Goal: Transaction & Acquisition: Purchase product/service

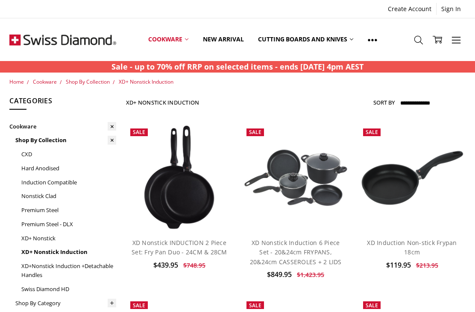
click at [96, 263] on link "XD+Nonstick Induction +Detachable Handles" at bounding box center [68, 270] width 95 height 23
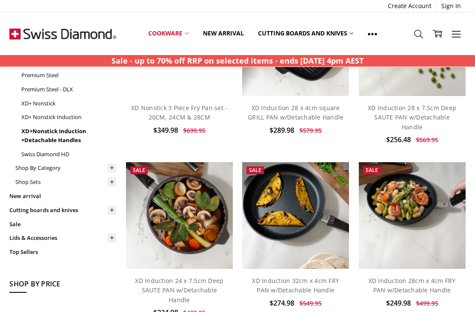
scroll to position [134, 0]
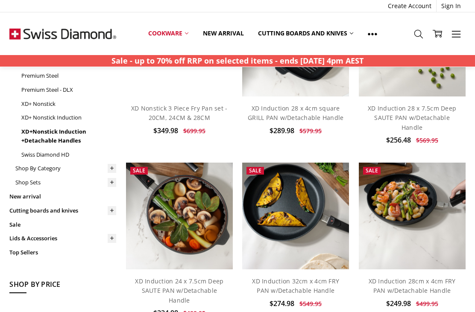
click at [205, 277] on link "XD Induction 24 x 7.5cm Deep SAUTE PAN w/Detachable Handle" at bounding box center [179, 290] width 88 height 27
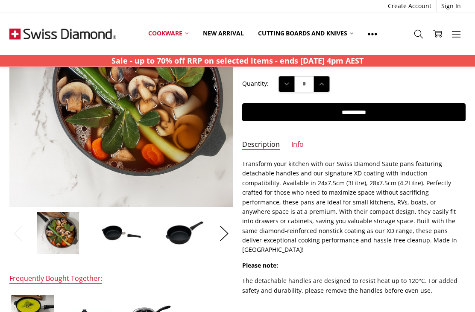
scroll to position [111, 0]
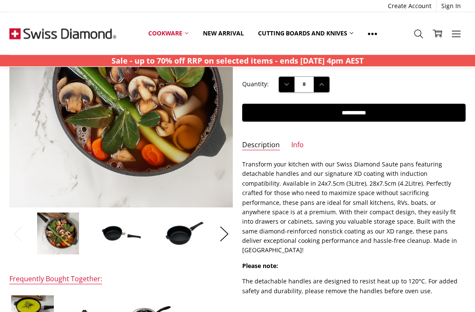
click at [130, 235] on img at bounding box center [121, 233] width 43 height 29
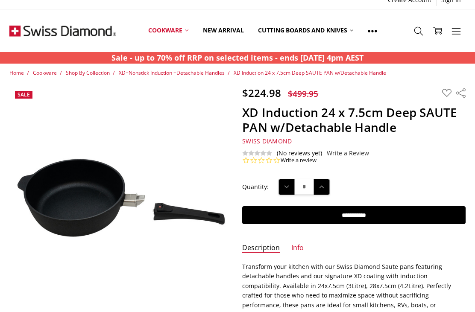
scroll to position [0, 0]
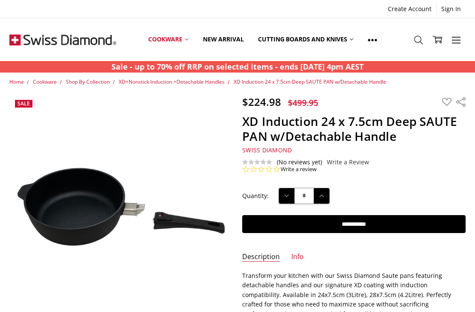
click at [96, 83] on span "Shop By Collection" at bounding box center [88, 81] width 44 height 7
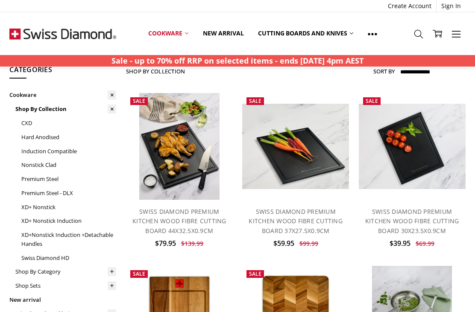
scroll to position [33, 0]
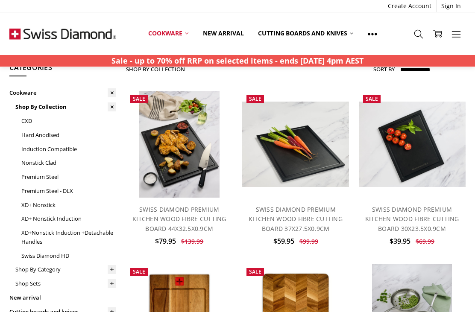
click at [71, 213] on link "XD+ Nonstick Induction" at bounding box center [68, 219] width 95 height 14
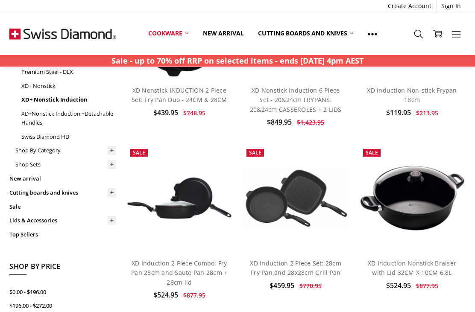
scroll to position [166, 0]
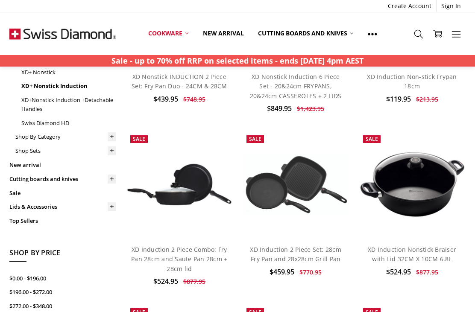
click at [192, 251] on link "XD Induction 2 Piece Combo: Fry Pan 28cm and Saute Pan 28cm + 28cm lid" at bounding box center [179, 258] width 96 height 27
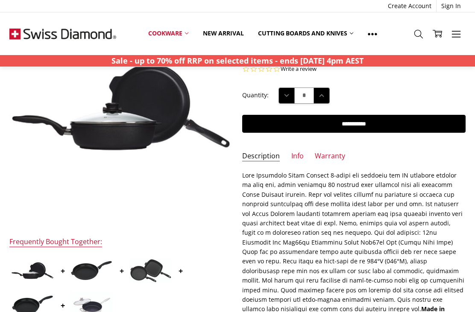
scroll to position [114, 0]
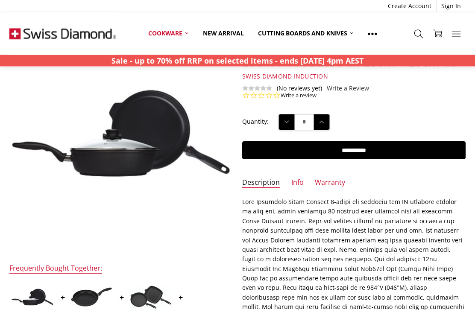
click at [88, 304] on img at bounding box center [91, 297] width 43 height 20
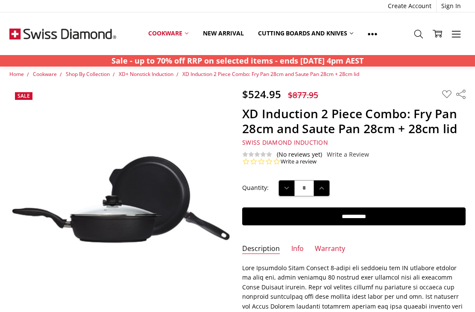
scroll to position [0, 0]
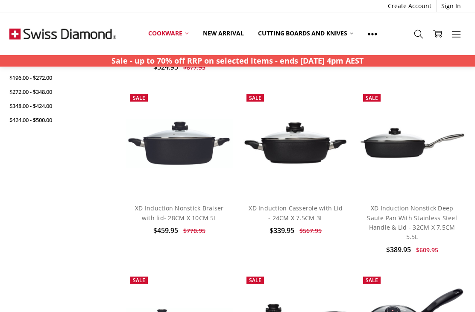
scroll to position [380, 0]
